Goal: Find specific page/section: Find specific page/section

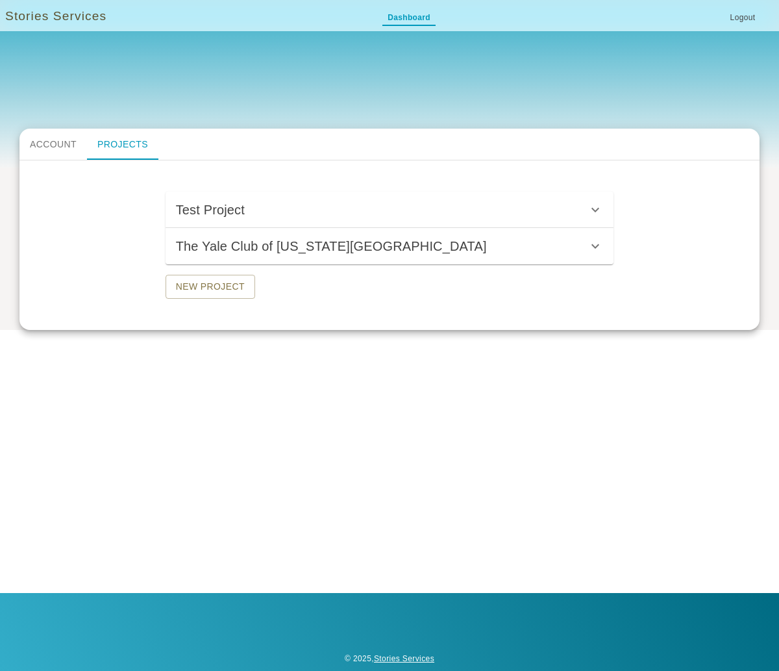
click at [220, 213] on h6 "Test Project" at bounding box center [210, 209] width 69 height 21
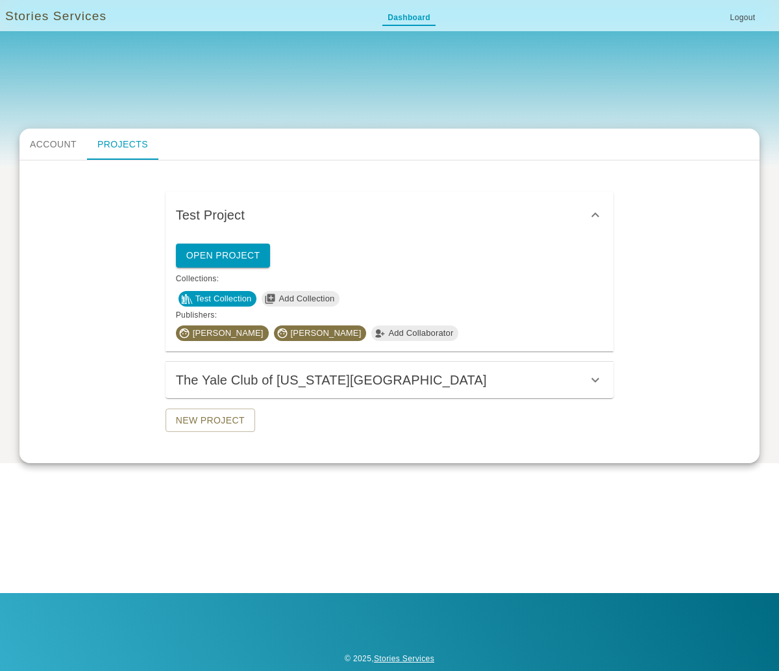
click at [229, 255] on link "Open Project" at bounding box center [223, 256] width 95 height 24
